Goal: Task Accomplishment & Management: Use online tool/utility

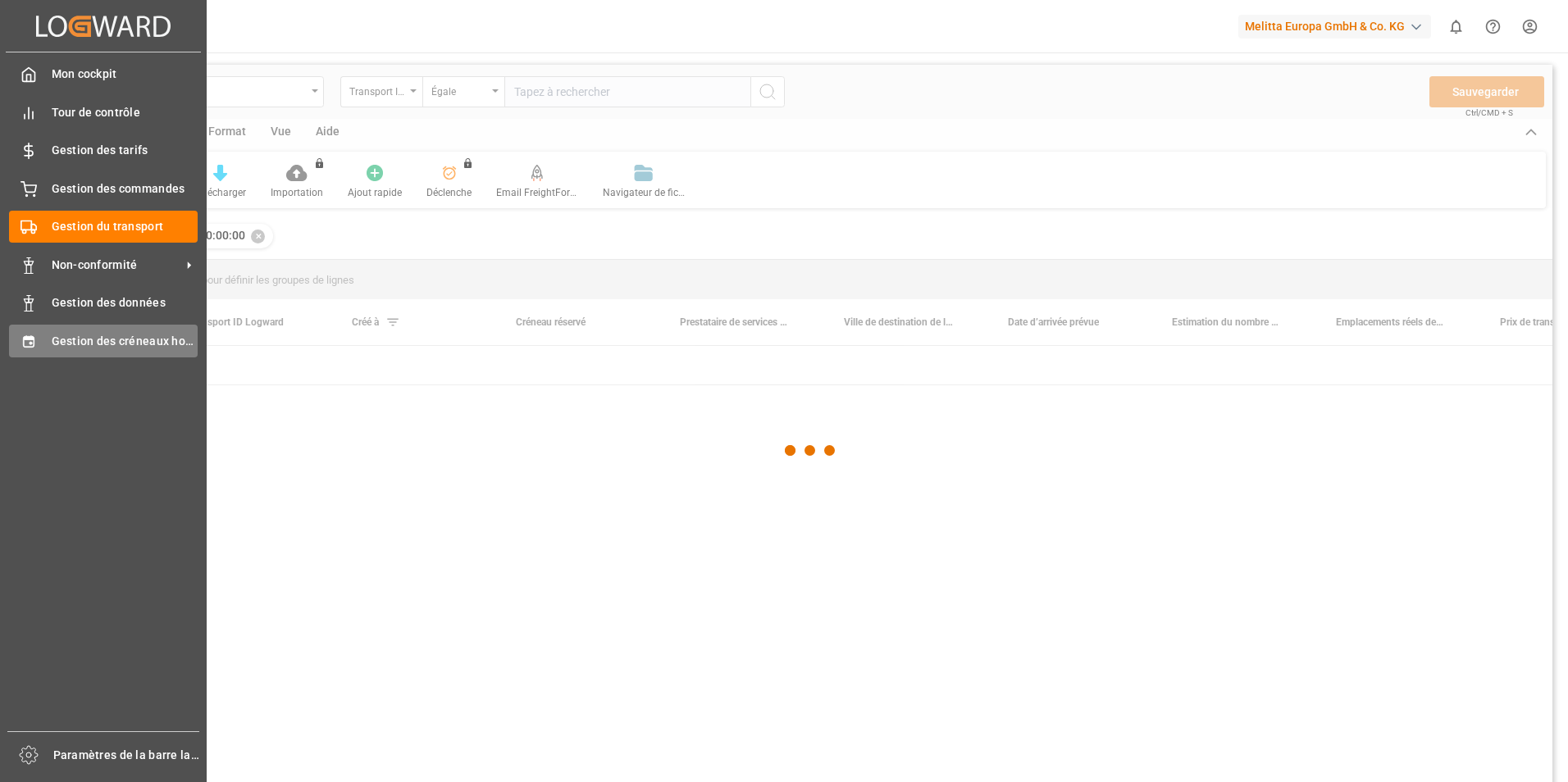
click at [102, 340] on span "Gestion des créneaux horaires" at bounding box center [125, 342] width 147 height 17
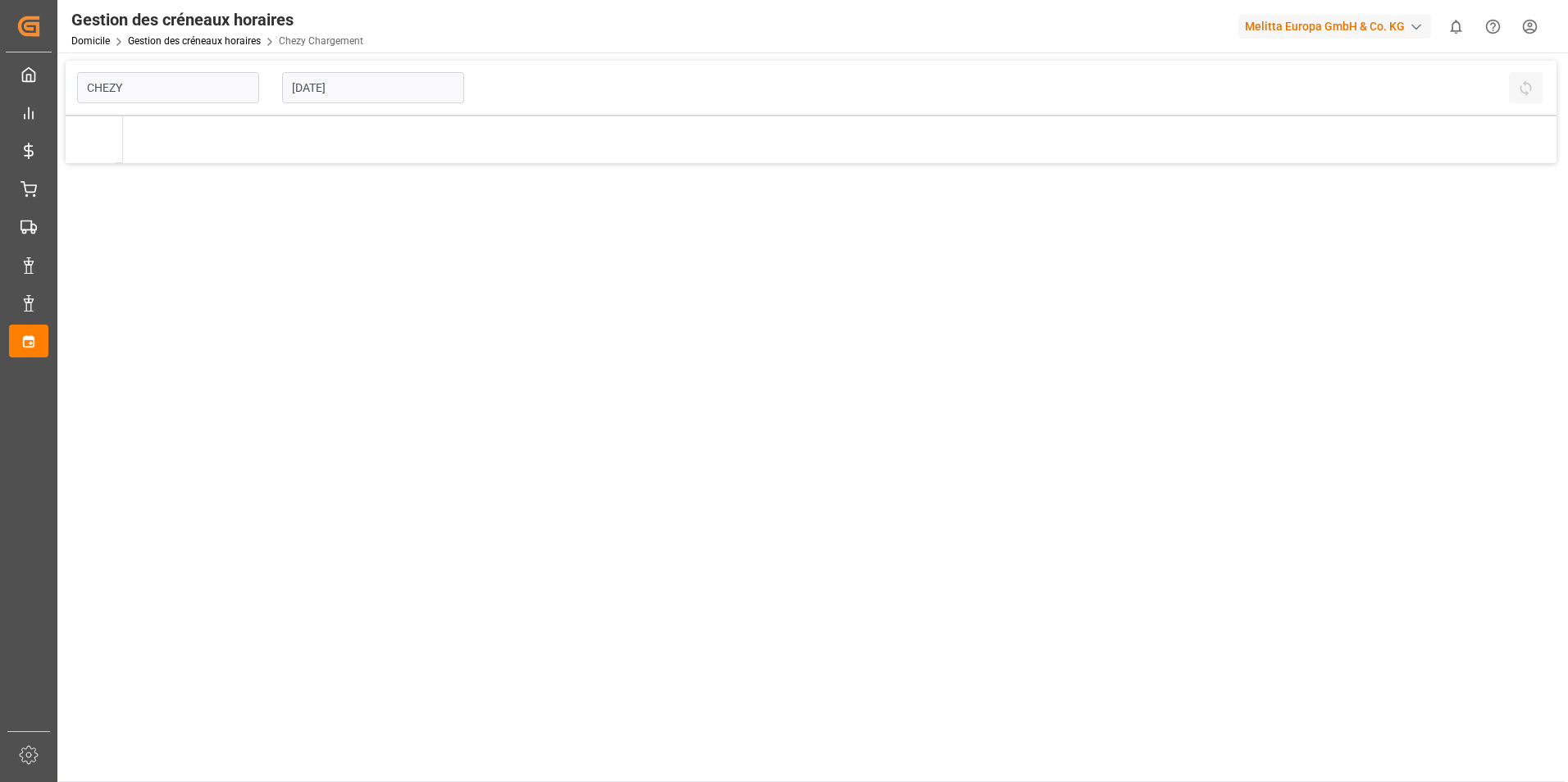
type input "Chezy Loading"
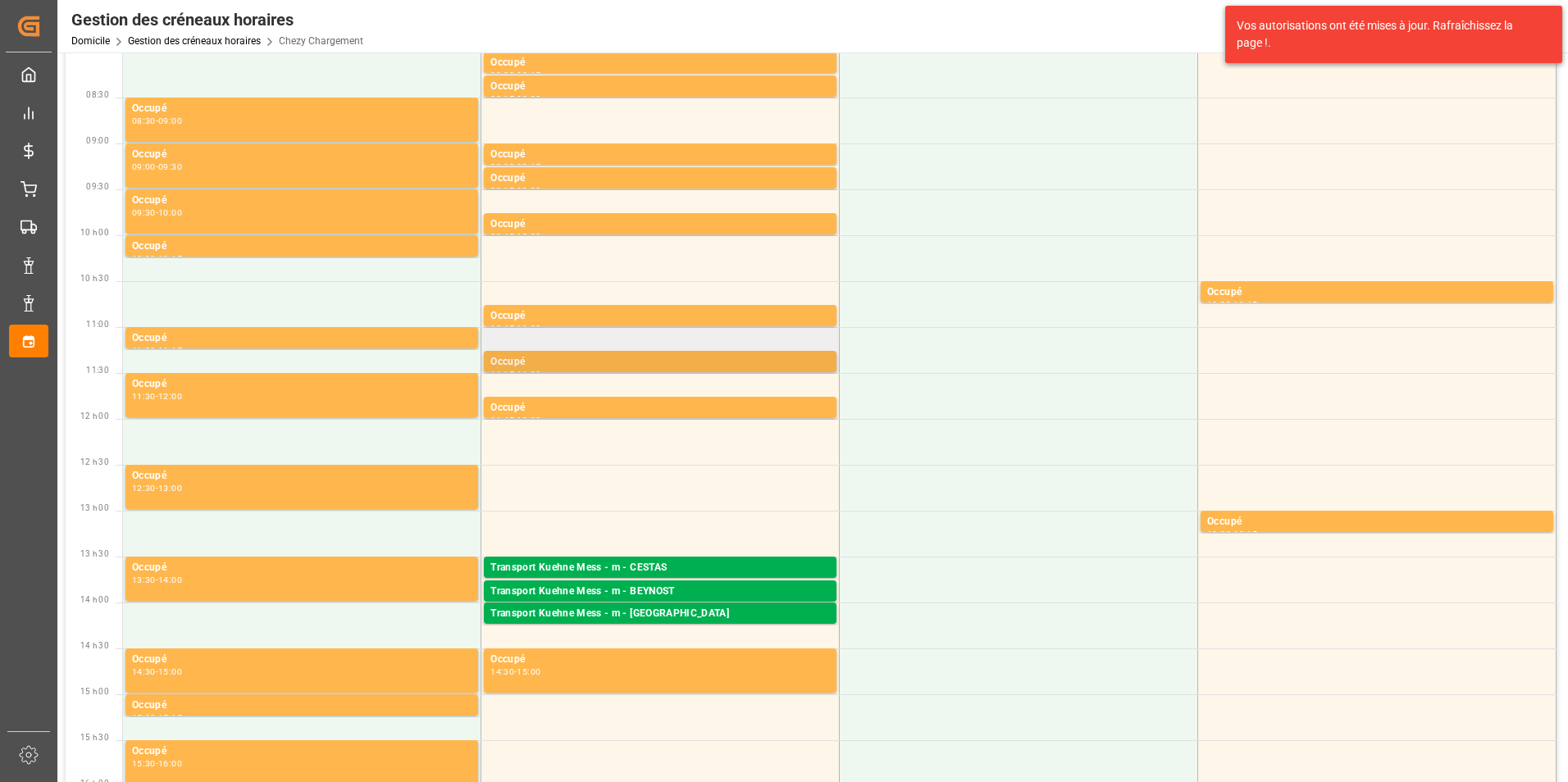
scroll to position [246, 0]
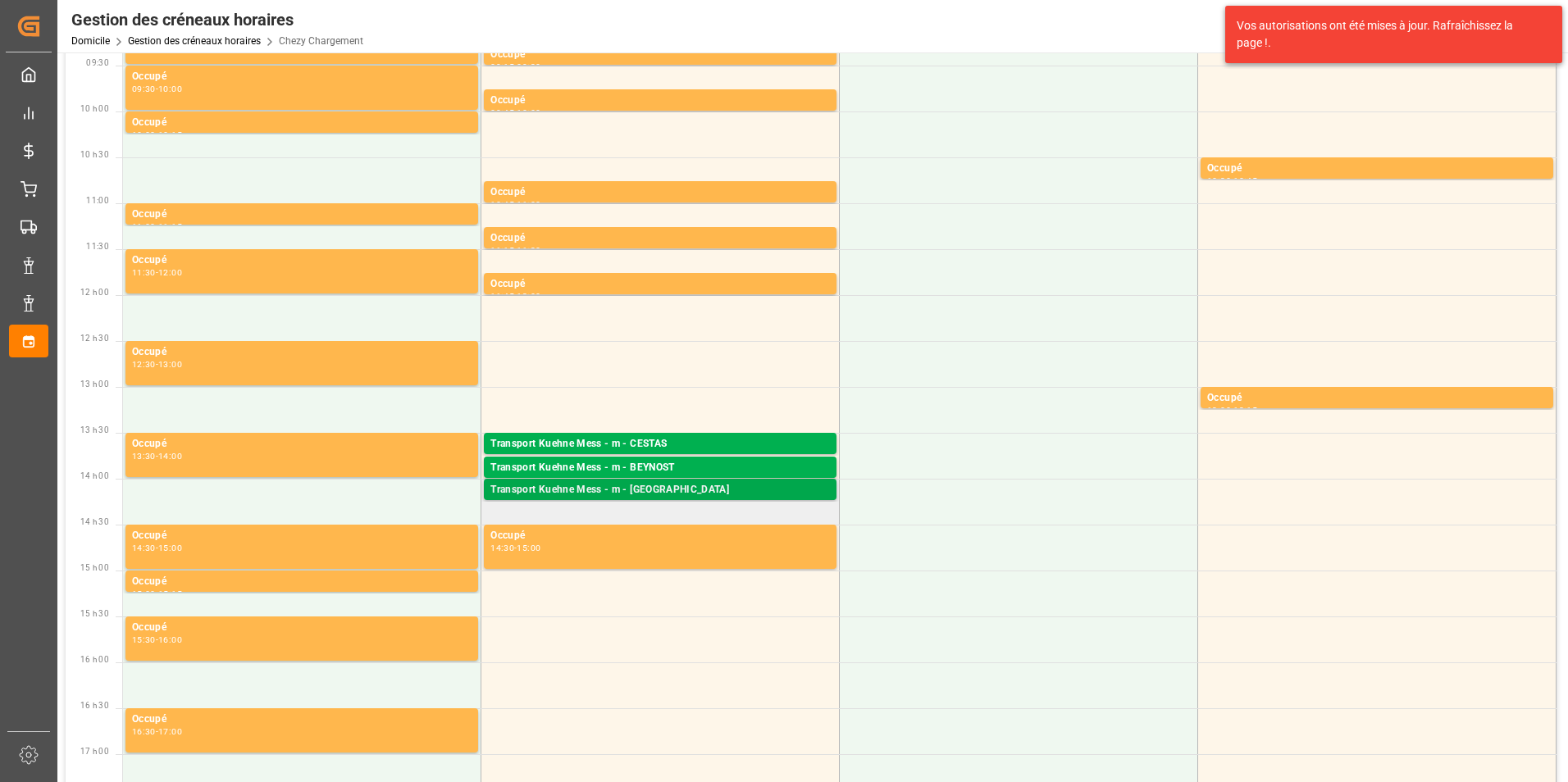
click at [658, 493] on div "Transport Kuehne Mess - m - [GEOGRAPHIC_DATA]" at bounding box center [660, 490] width 339 height 16
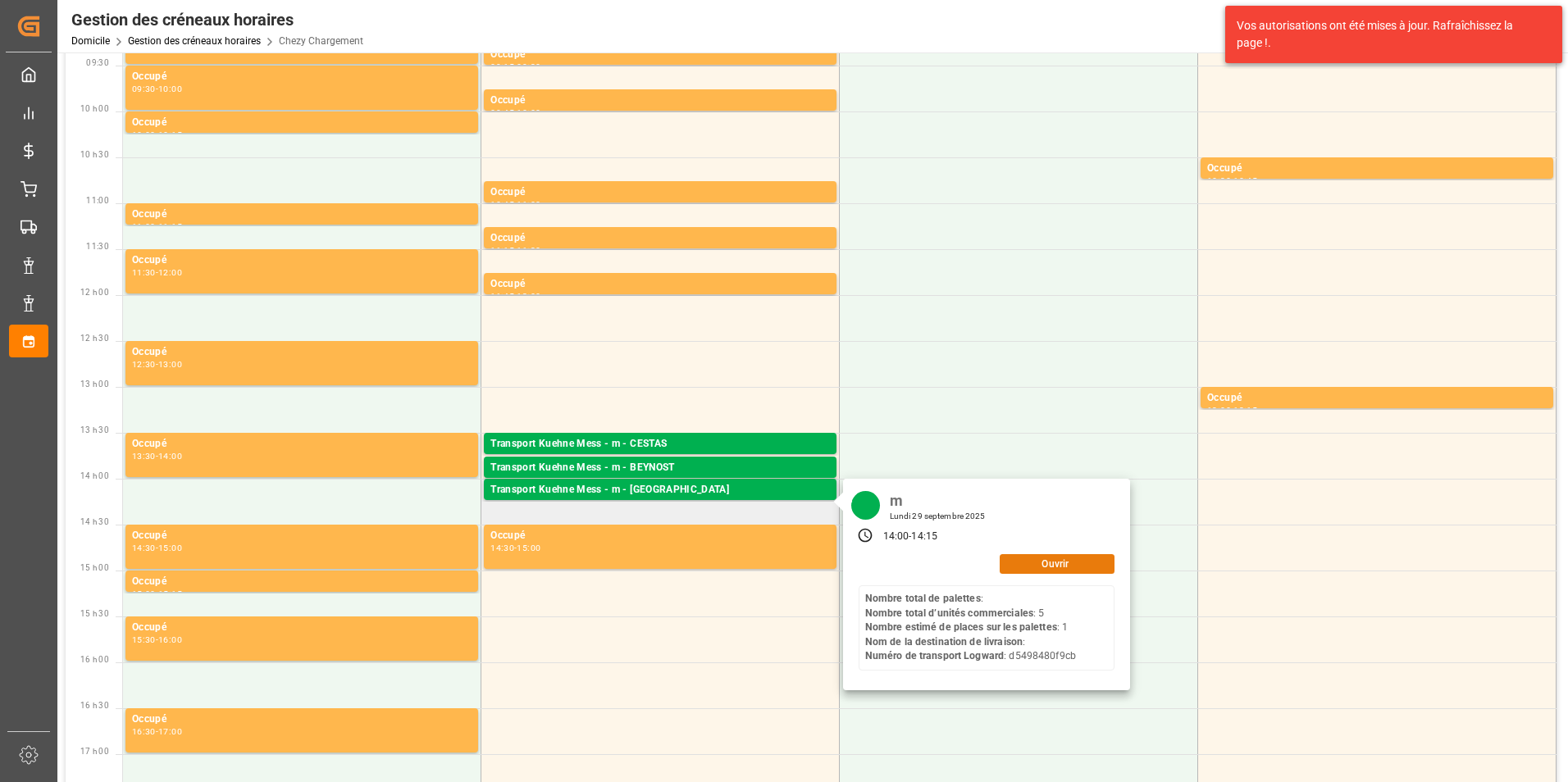
click at [1052, 571] on button "Ouvrir" at bounding box center [1057, 563] width 115 height 20
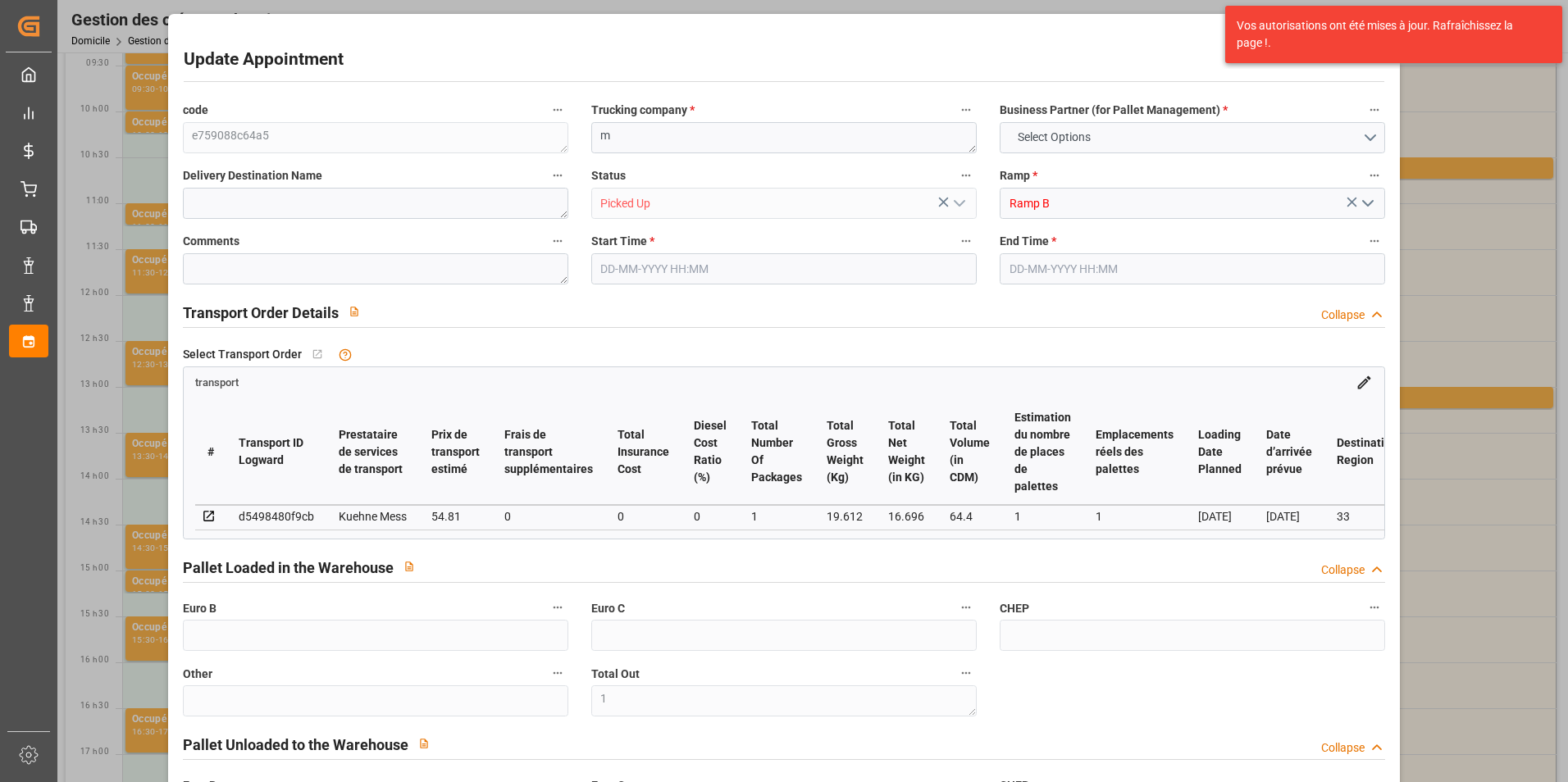
type input "0"
type input "1"
type input "0"
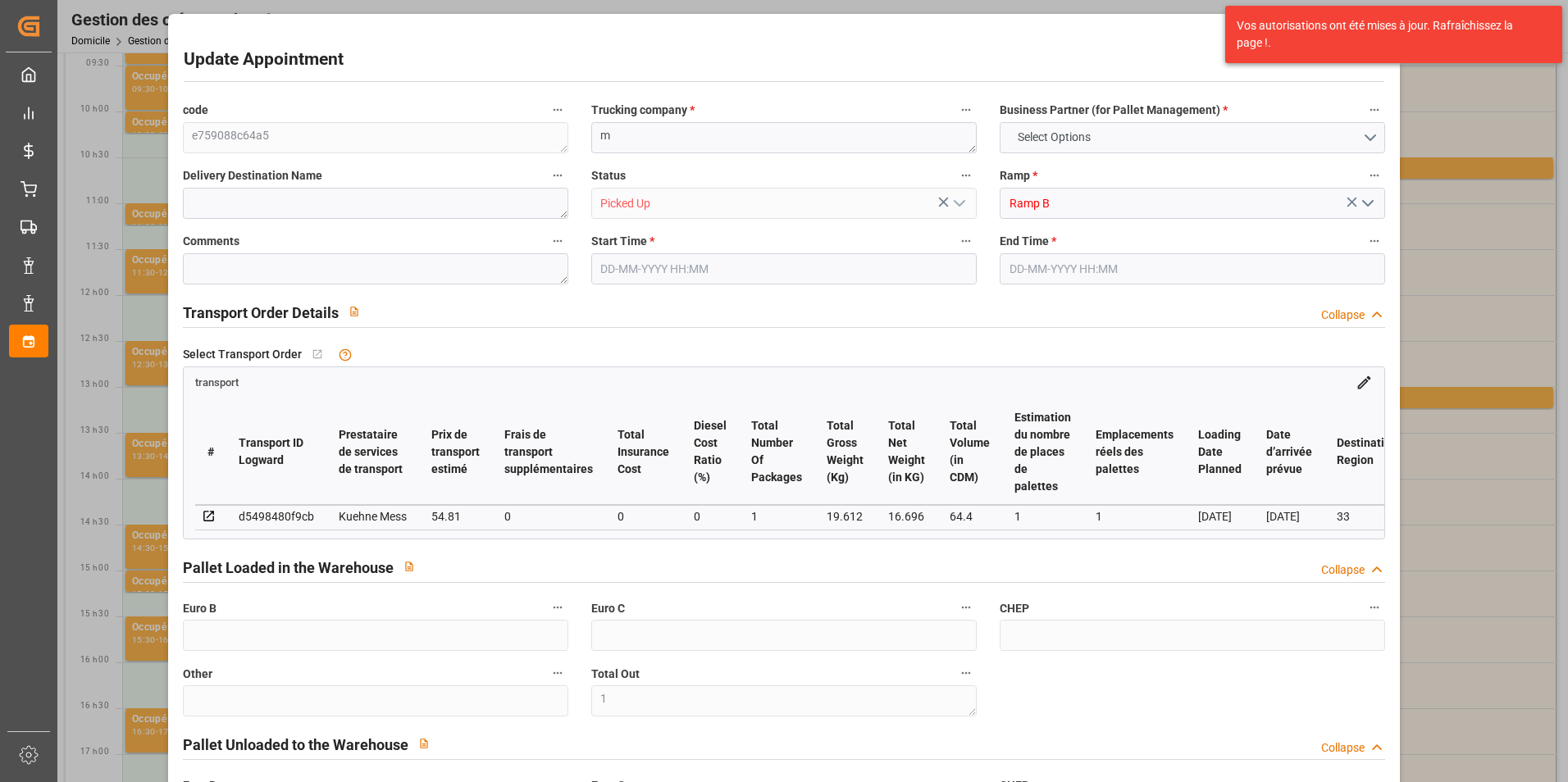
type input "0"
type input "1"
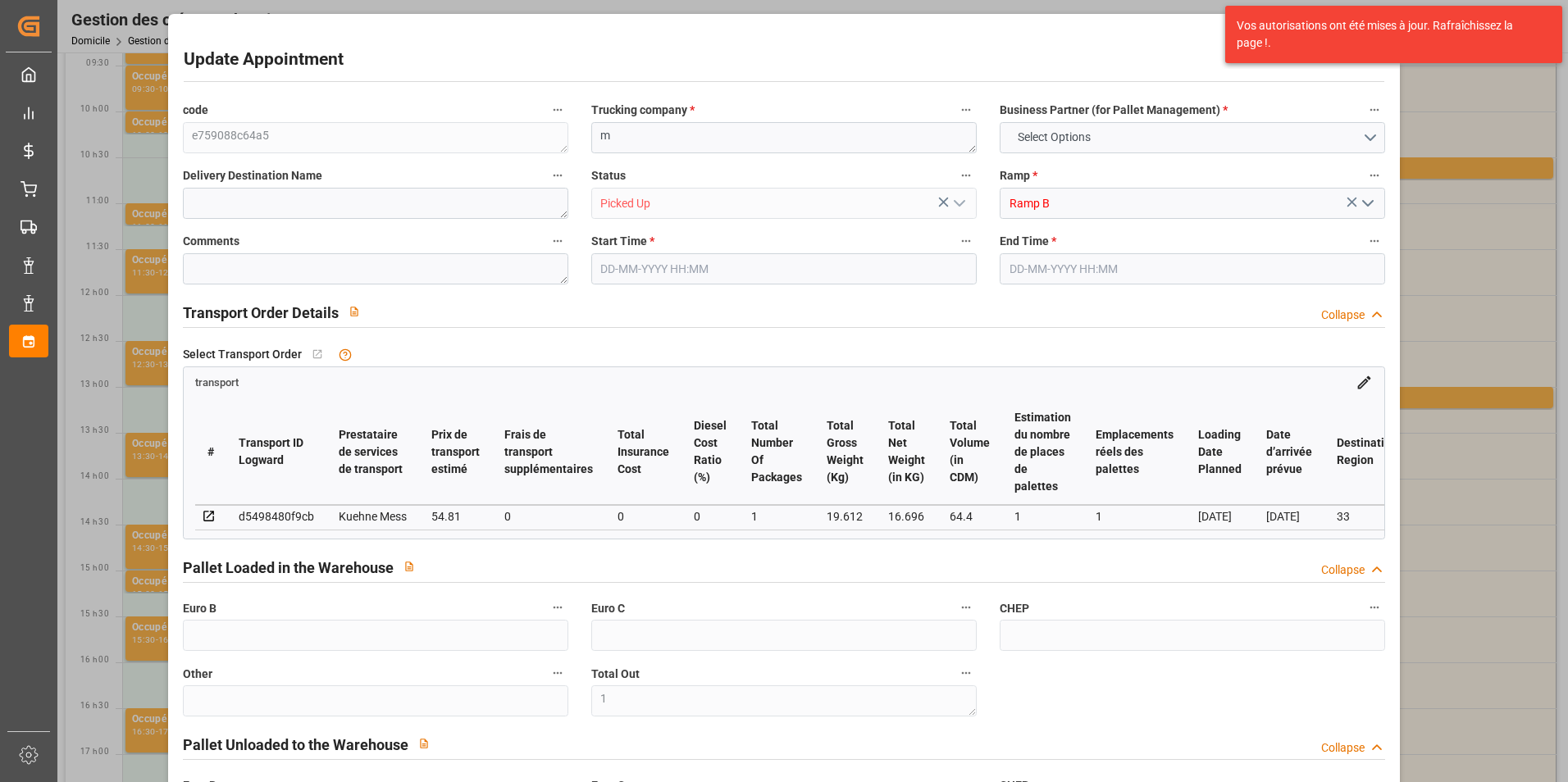
type input "54.81"
type input "0"
type input "54.81"
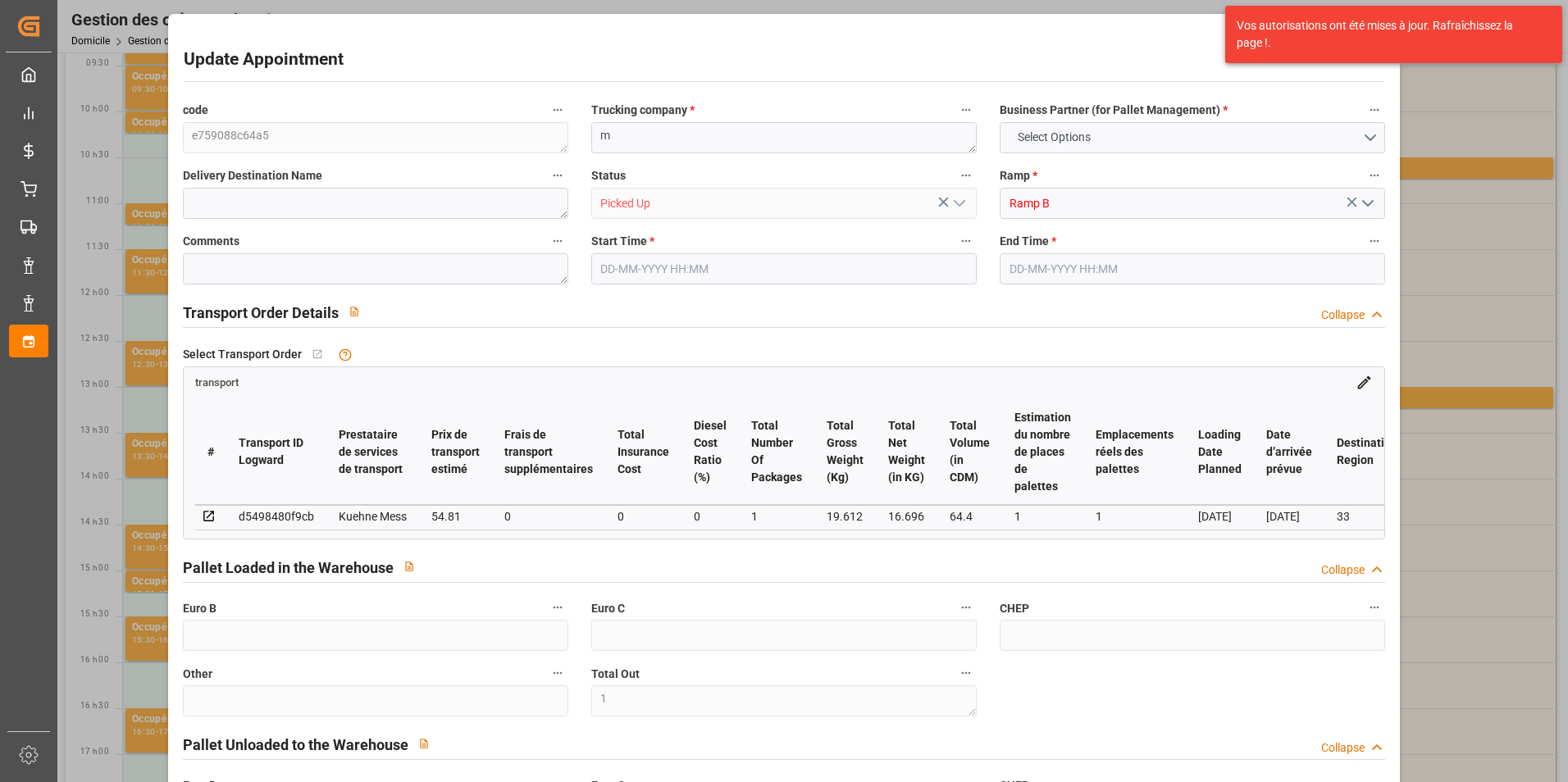
type input "0"
type input "1"
type input "16.696"
type input "42.612"
type input "64.4"
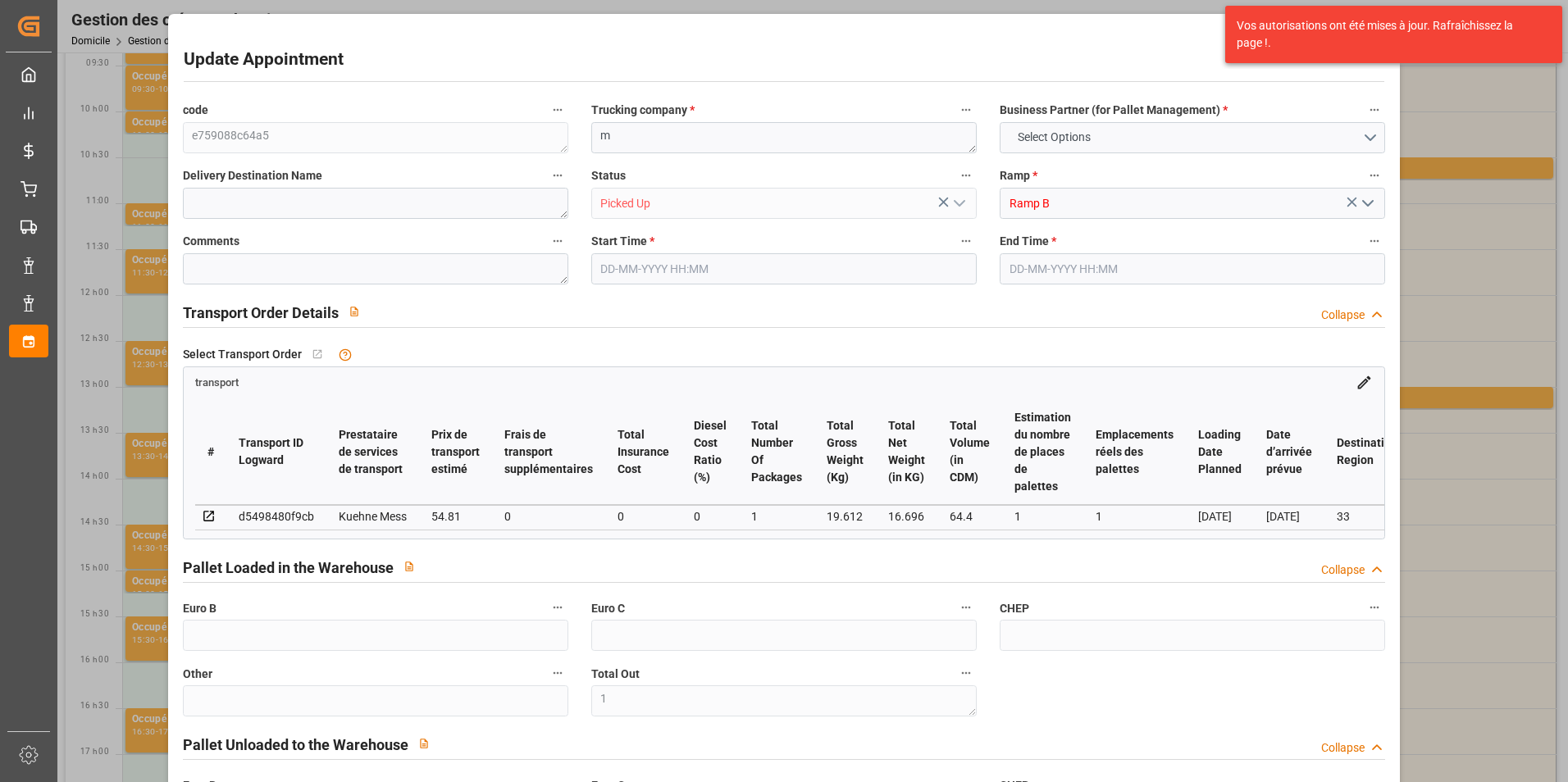
type input "33"
type input "0"
type input "5"
type input "1"
type input "101"
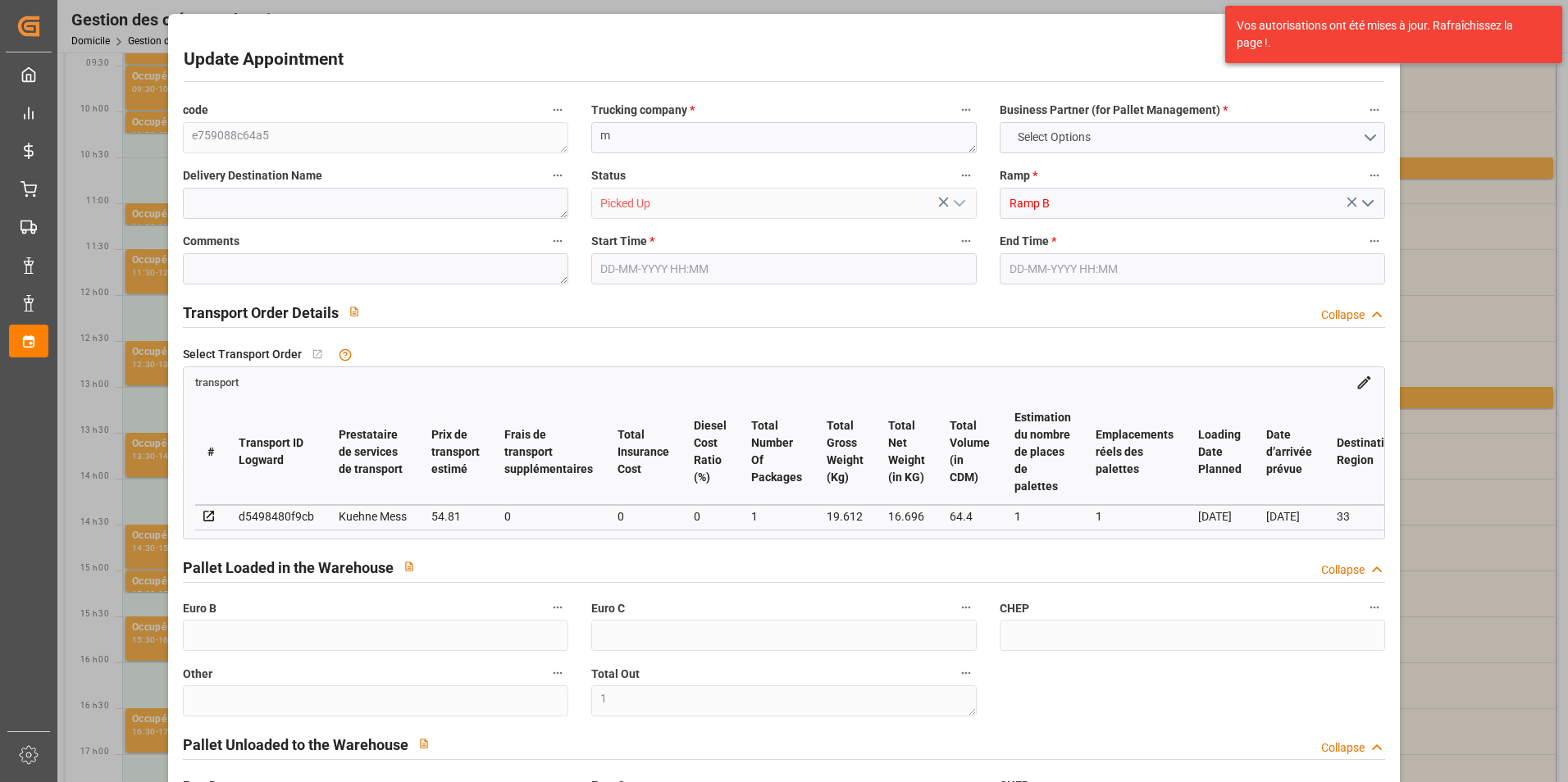
type input "19.612"
type input "0"
type input "4710.8598"
type input "0"
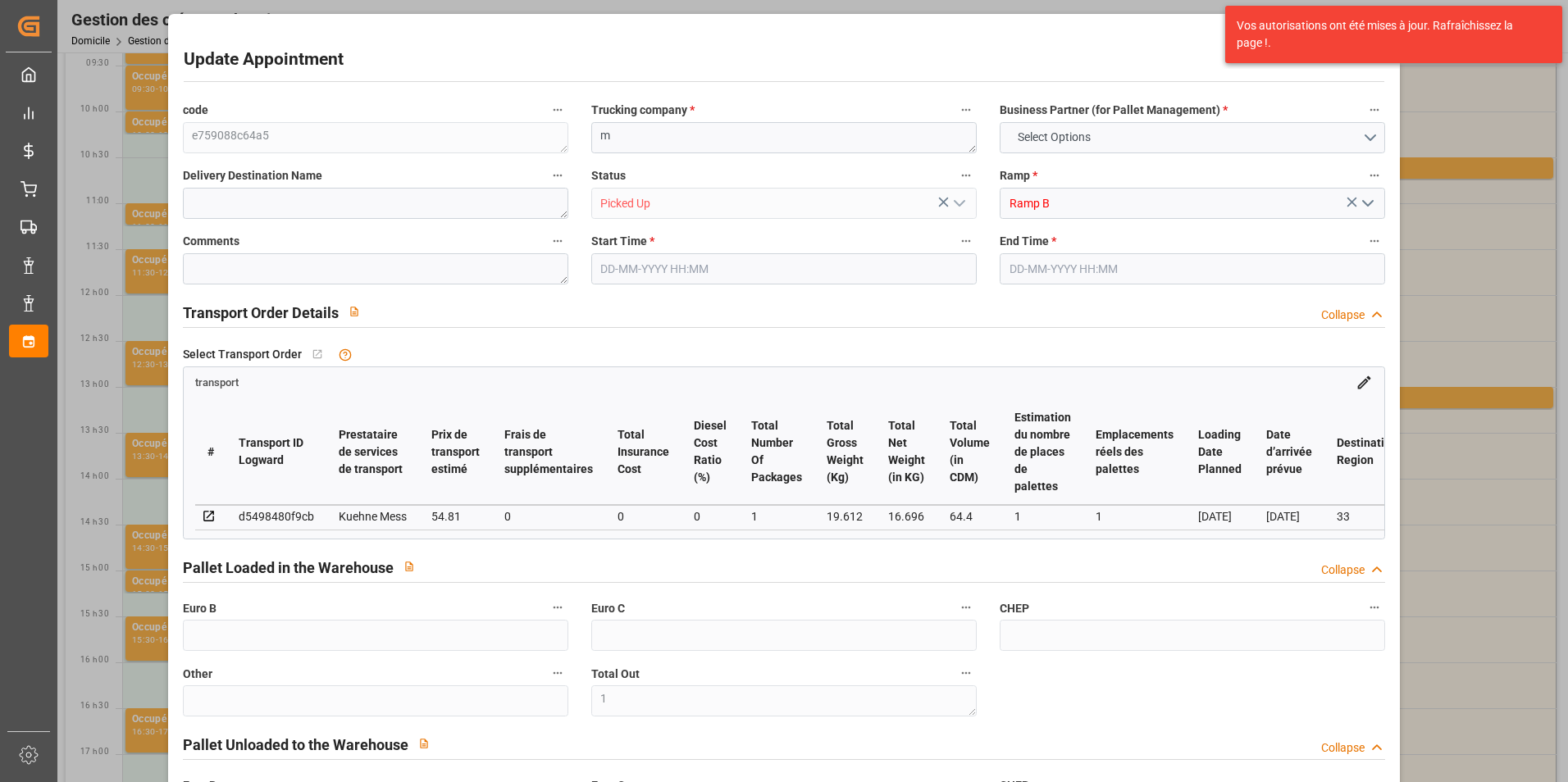
type input "21"
type input "35"
type input "[DATE] 14:00"
type input "[DATE] 14:15"
type input "[DATE] 11:48"
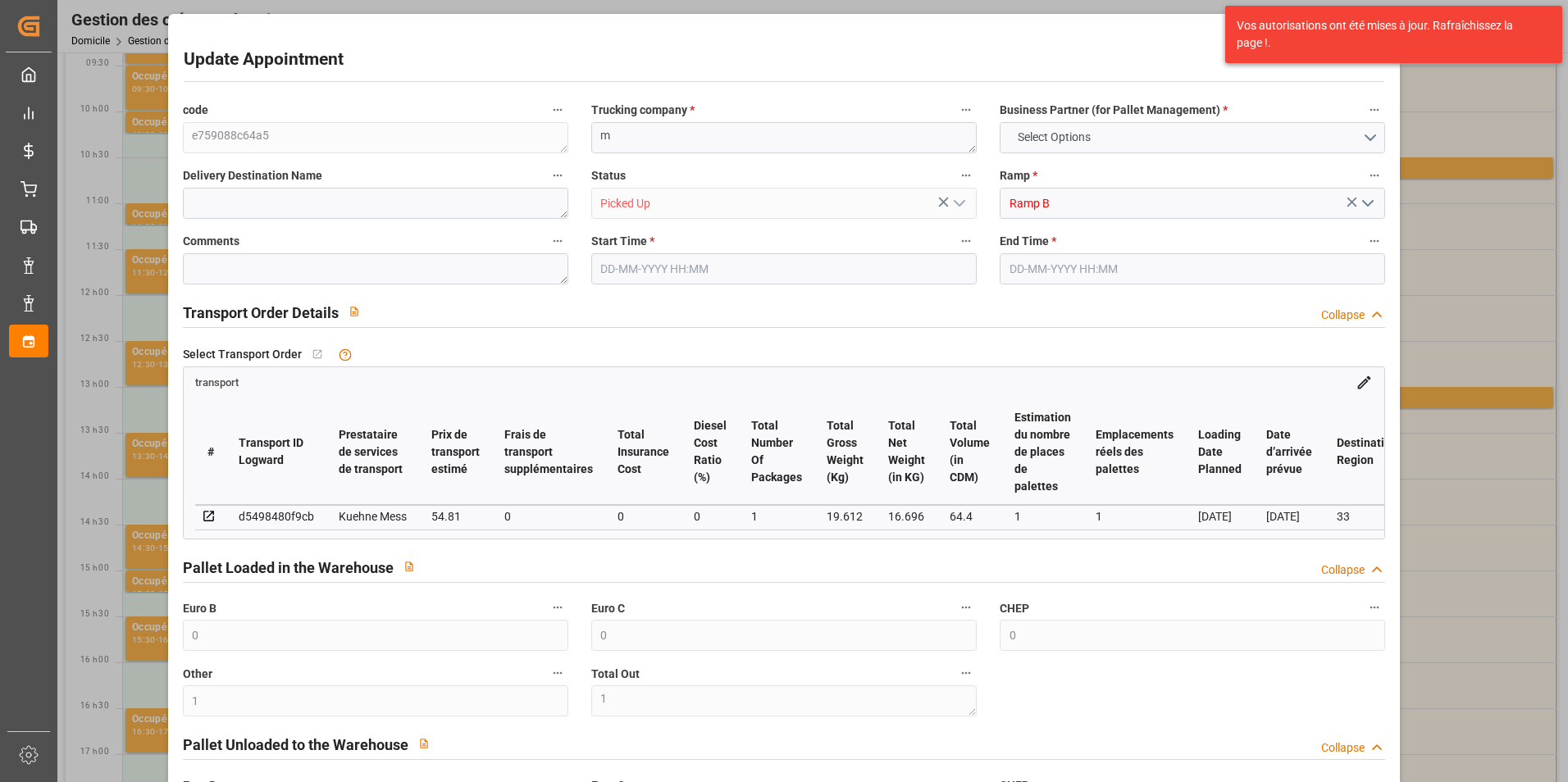
type input "[DATE] 11:48"
type input "[DATE]"
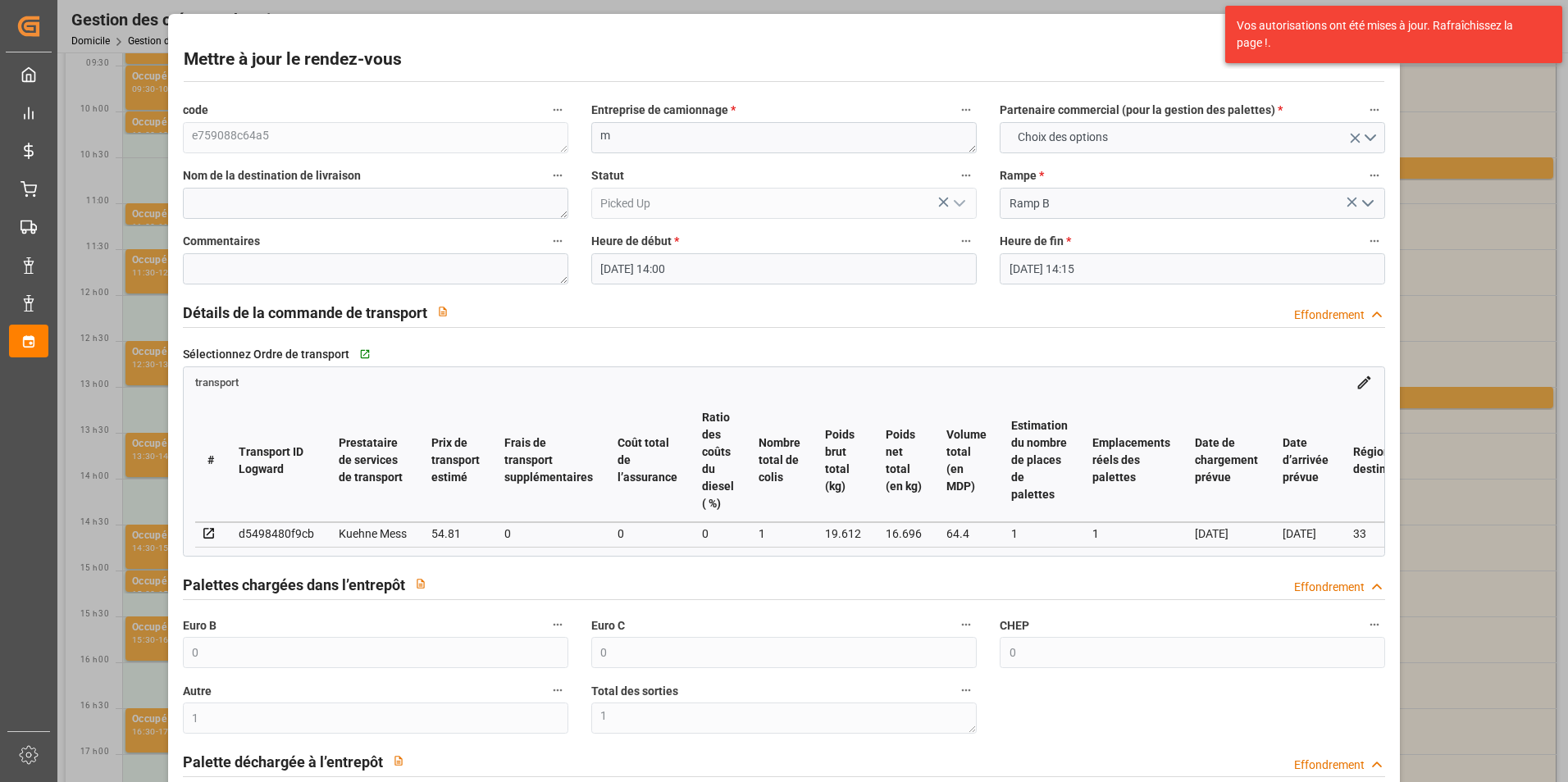
scroll to position [82, 0]
